Goal: Task Accomplishment & Management: Manage account settings

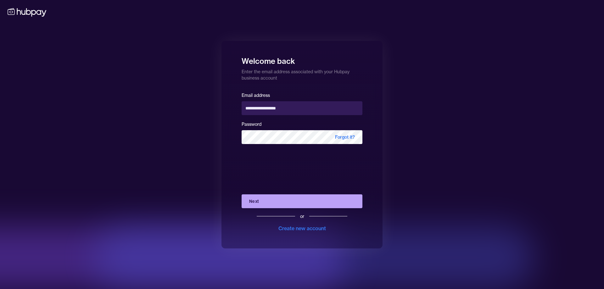
click at [259, 199] on button "Next" at bounding box center [301, 201] width 121 height 14
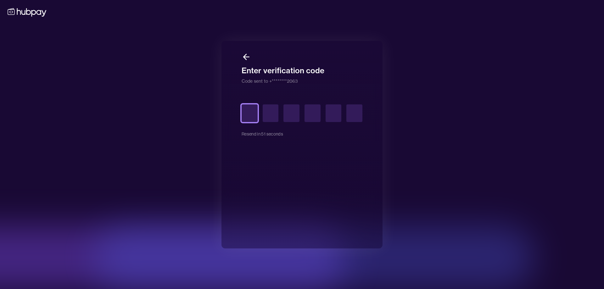
type input "*"
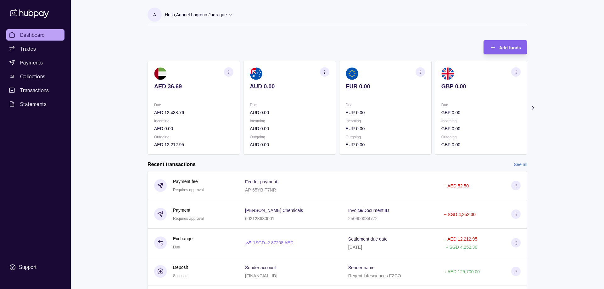
click at [533, 108] on icon at bounding box center [533, 107] width 2 height 3
click at [532, 108] on icon at bounding box center [532, 108] width 6 height 6
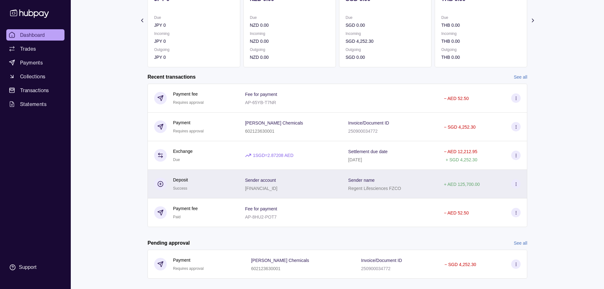
scroll to position [97, 0]
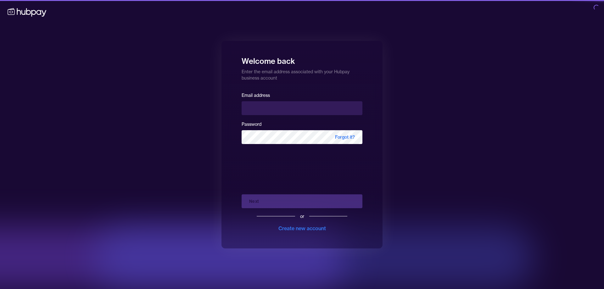
type input "**********"
